Goal: Task Accomplishment & Management: Complete application form

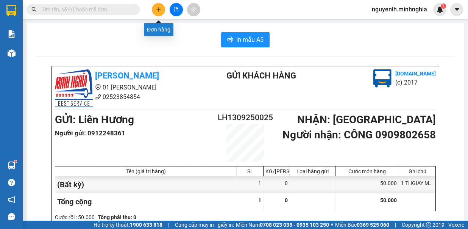
click at [158, 11] on icon "plus" at bounding box center [158, 9] width 5 height 5
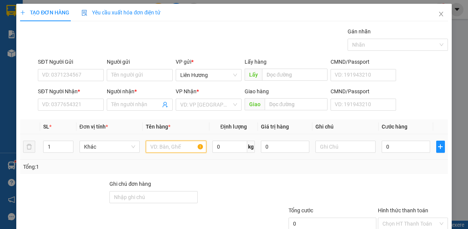
click at [174, 146] on input "text" at bounding box center [176, 146] width 61 height 12
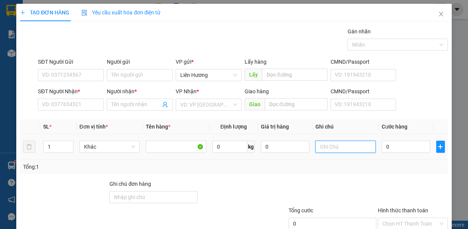
click at [344, 148] on input "text" at bounding box center [345, 146] width 61 height 12
click at [350, 147] on input "1 GIỎ XANH 0 BỌ Ú" at bounding box center [345, 146] width 61 height 12
click at [349, 146] on input "1 GIỎ XANH 0 BỌ Ú" at bounding box center [345, 146] width 61 height 12
click at [365, 144] on input "1 GIỎ XANH - BỌ Ú" at bounding box center [345, 146] width 61 height 12
type input "1 GIỎ XANH - BỌ Ú ,1K NHÔM"
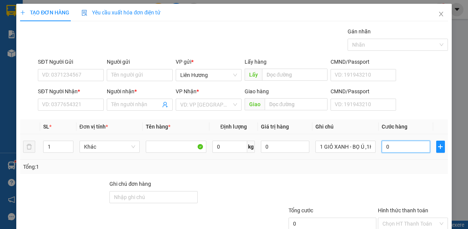
click at [393, 142] on input "0" at bounding box center [406, 146] width 48 height 12
type input "1"
type input "14"
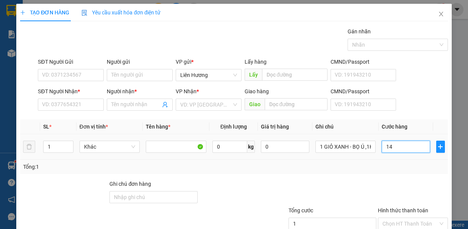
type input "14"
type input "140"
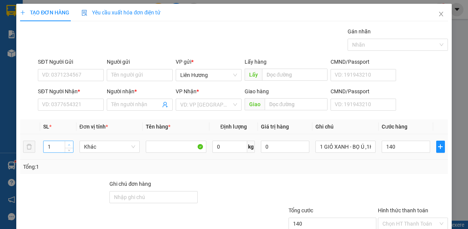
click at [69, 142] on span "up" at bounding box center [69, 144] width 5 height 5
type input "140.000"
drag, startPoint x: 68, startPoint y: 142, endPoint x: 88, endPoint y: 115, distance: 33.3
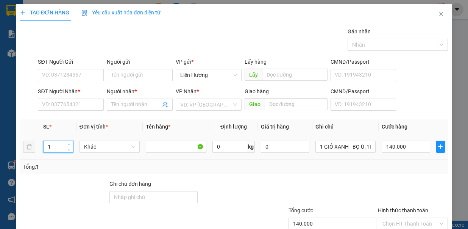
click at [68, 142] on span "up" at bounding box center [69, 144] width 5 height 5
type input "2"
click at [92, 100] on input "SĐT Người Nhận *" at bounding box center [71, 104] width 66 height 12
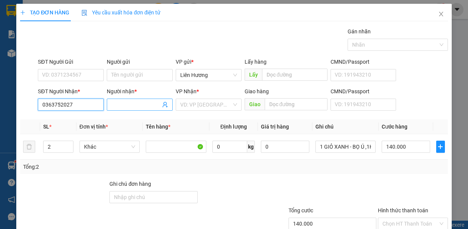
type input "0363752027"
click at [130, 105] on input "Người nhận *" at bounding box center [135, 104] width 49 height 8
click at [215, 100] on input "search" at bounding box center [206, 104] width 52 height 11
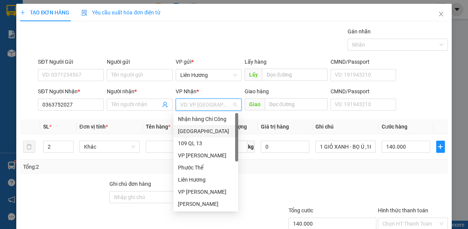
drag, startPoint x: 197, startPoint y: 131, endPoint x: 103, endPoint y: 102, distance: 97.9
click at [196, 131] on div "[GEOGRAPHIC_DATA]" at bounding box center [206, 131] width 56 height 8
click at [119, 100] on input "Người nhận *" at bounding box center [135, 104] width 49 height 8
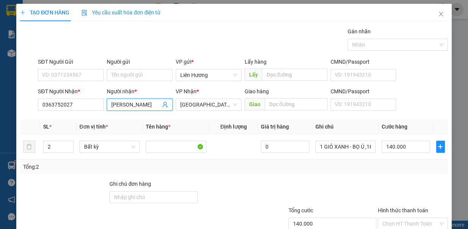
click at [114, 103] on input "TU HUYỀN" at bounding box center [135, 104] width 49 height 8
type input "THU HUYỀN"
click at [83, 76] on input "SĐT Người Gửi" at bounding box center [71, 75] width 66 height 12
click at [88, 73] on input "SĐT Người Gửi" at bounding box center [71, 75] width 66 height 12
type input "0396389157"
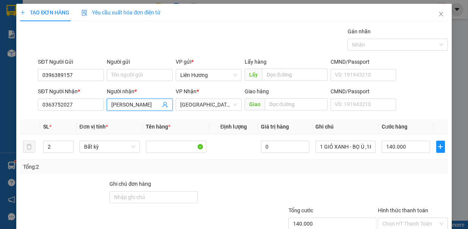
click at [120, 102] on input "THU HUYỀN" at bounding box center [135, 104] width 49 height 8
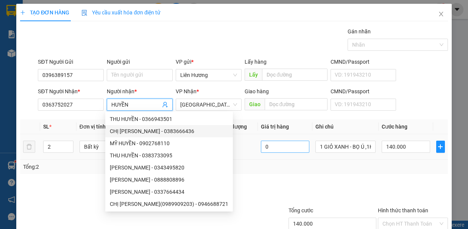
type input "HUYỀN"
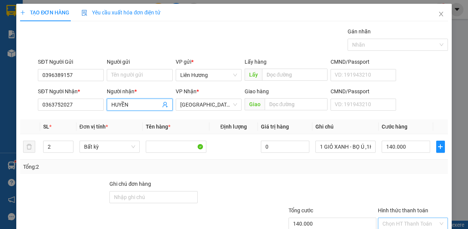
scroll to position [50, 0]
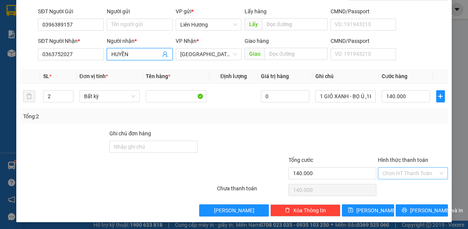
click at [413, 171] on input "Hình thức thanh toán" at bounding box center [410, 172] width 56 height 11
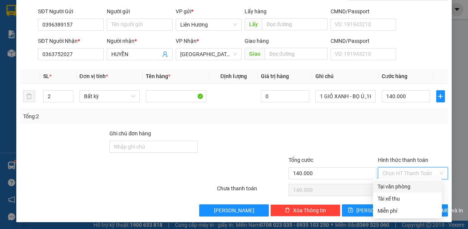
click at [417, 186] on div "Tại văn phòng" at bounding box center [408, 186] width 60 height 8
type input "0"
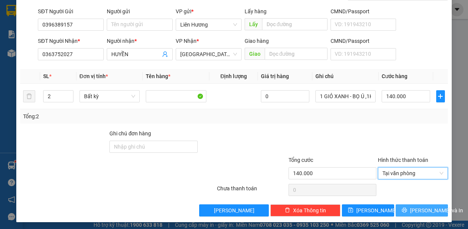
click at [418, 209] on span "Lưu và In" at bounding box center [436, 210] width 53 height 8
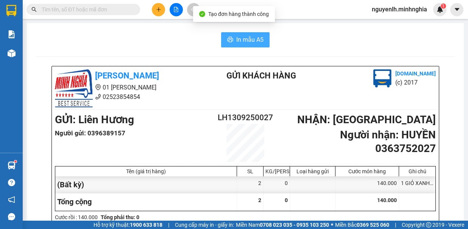
click at [251, 44] on button "In mẫu A5" at bounding box center [245, 39] width 48 height 15
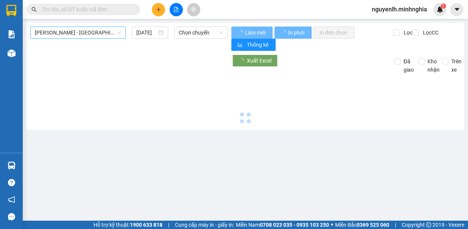
click at [118, 35] on span "Phan Rí - Sài Gòn" at bounding box center [78, 32] width 86 height 11
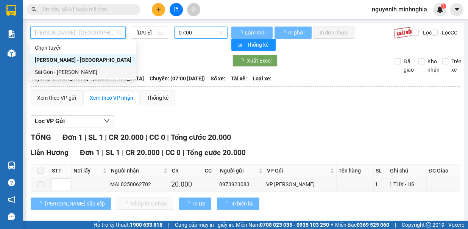
click at [80, 71] on div "Sài Gòn - Phan Rí" at bounding box center [83, 72] width 97 height 8
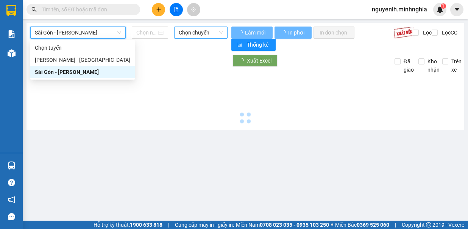
click at [189, 34] on span "Chọn chuyến" at bounding box center [201, 32] width 44 height 11
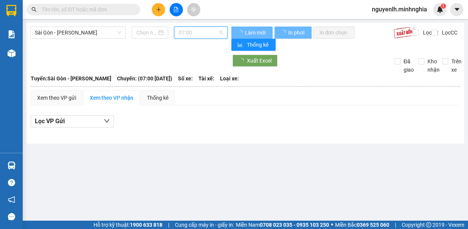
type input "13/09/2025"
click at [204, 70] on div "07:30 - 50H-368.19" at bounding box center [208, 72] width 59 height 8
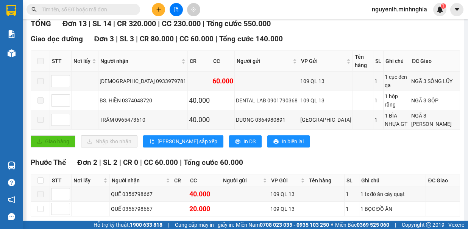
scroll to position [227, 0]
